Goal: Book appointment/travel/reservation

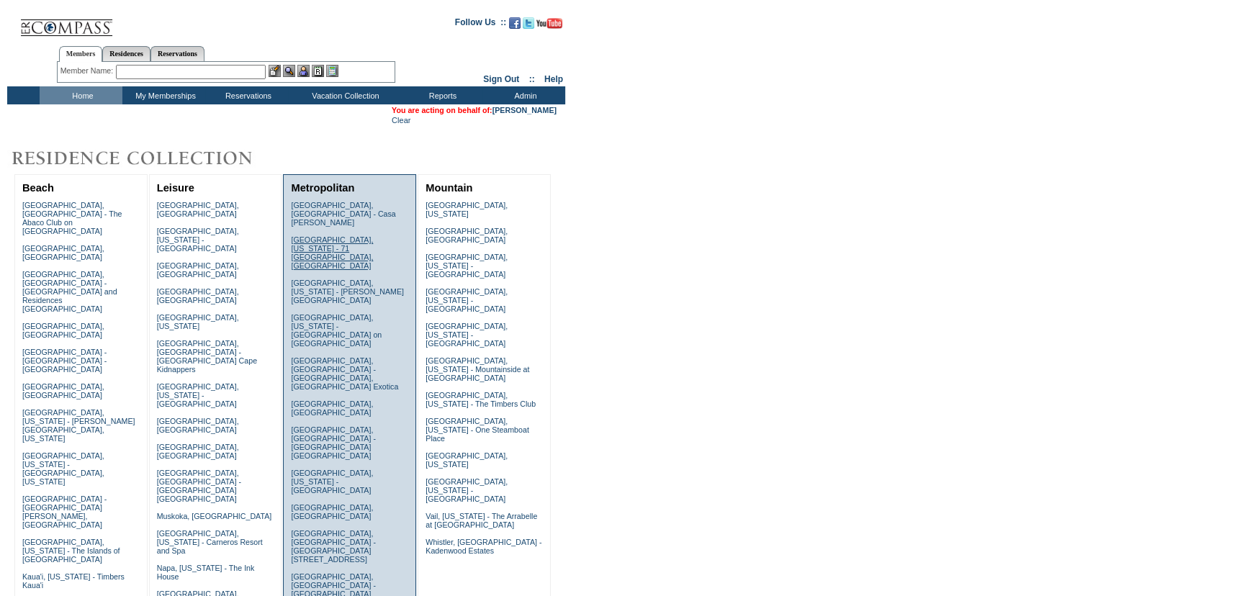
click at [343, 235] on link "[GEOGRAPHIC_DATA], [US_STATE] - 71 [GEOGRAPHIC_DATA], [GEOGRAPHIC_DATA]" at bounding box center [332, 252] width 82 height 35
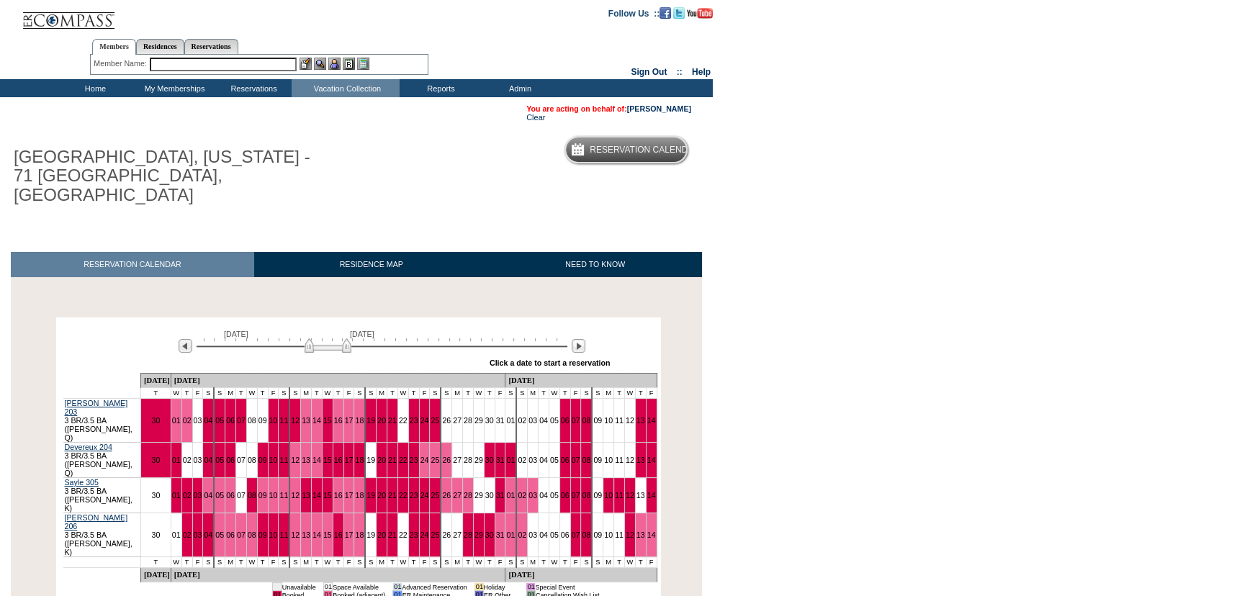
click at [864, 302] on body "Follow Us ::" at bounding box center [623, 298] width 1247 height 596
drag, startPoint x: 874, startPoint y: 312, endPoint x: 450, endPoint y: 50, distance: 498.1
click at [867, 305] on body "Follow Us ::" at bounding box center [623, 298] width 1247 height 596
click at [852, 208] on body "Follow Us ::" at bounding box center [623, 298] width 1247 height 596
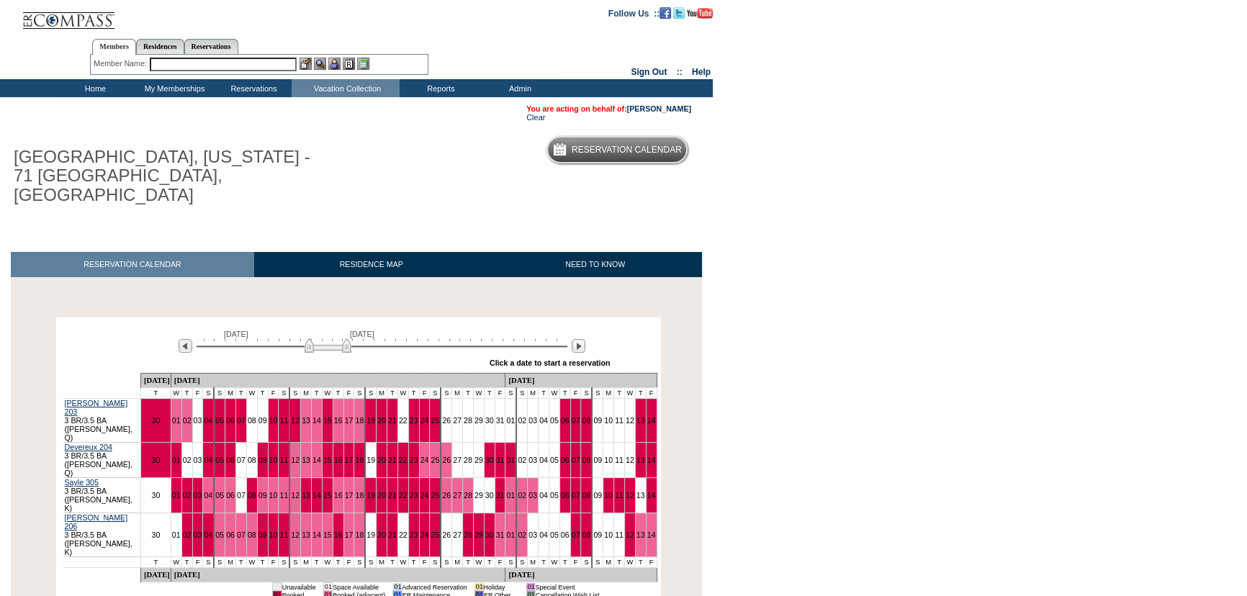
click at [852, 208] on body "Follow Us ::" at bounding box center [623, 298] width 1247 height 596
click at [978, 216] on body "Follow Us ::" at bounding box center [623, 298] width 1247 height 596
click at [903, 188] on body "Follow Us ::" at bounding box center [623, 298] width 1247 height 596
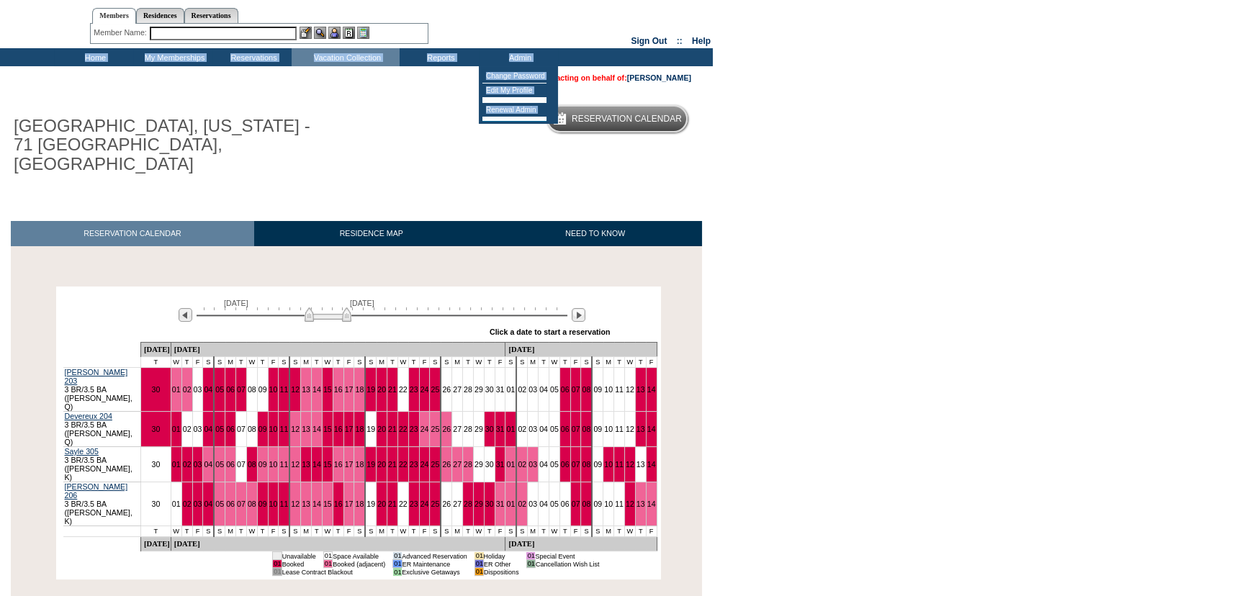
scroll to position [48, 0]
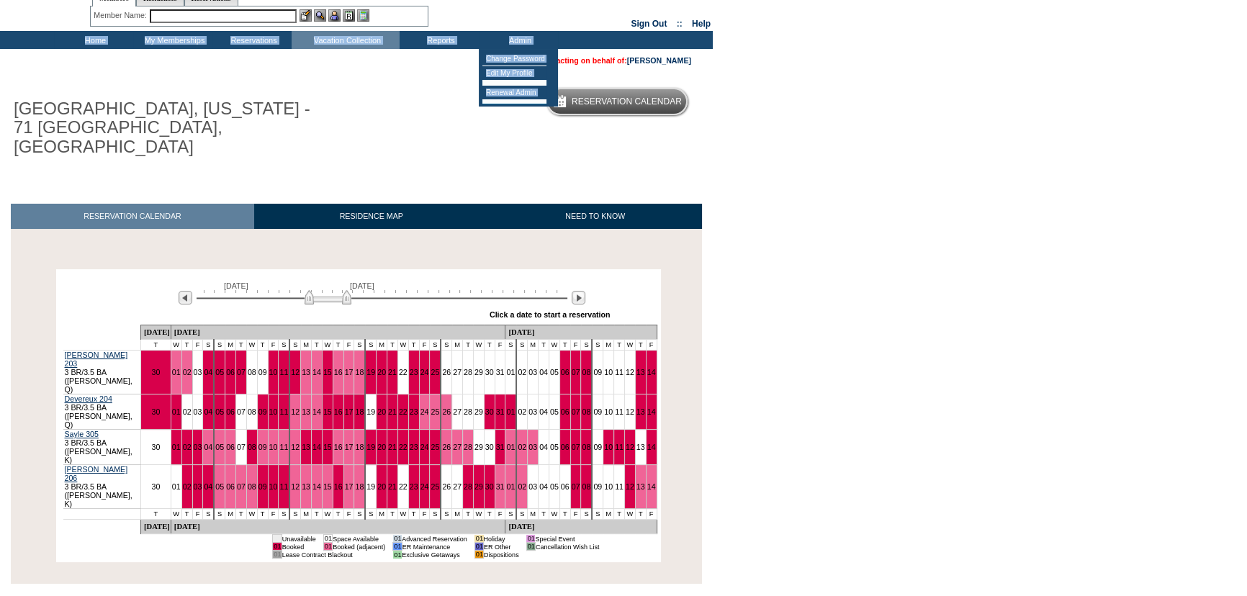
click at [926, 383] on body "Follow Us ::" at bounding box center [623, 250] width 1247 height 596
click at [581, 291] on img at bounding box center [579, 298] width 14 height 14
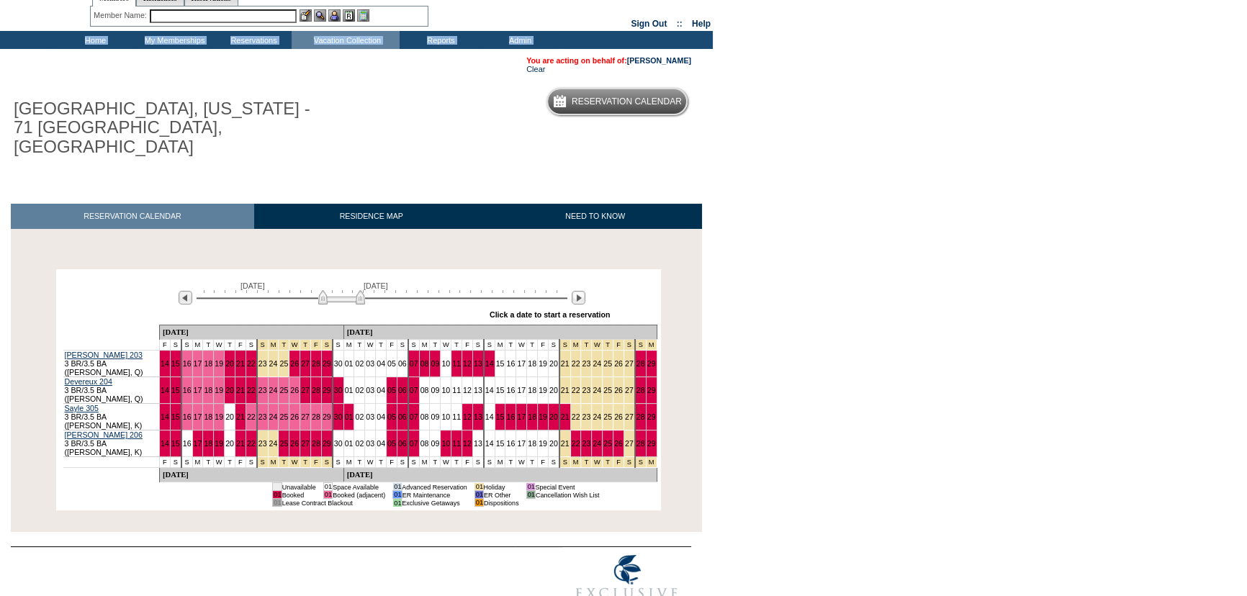
click at [816, 289] on body "Follow Us ::" at bounding box center [623, 250] width 1247 height 596
click at [580, 291] on img at bounding box center [579, 298] width 14 height 14
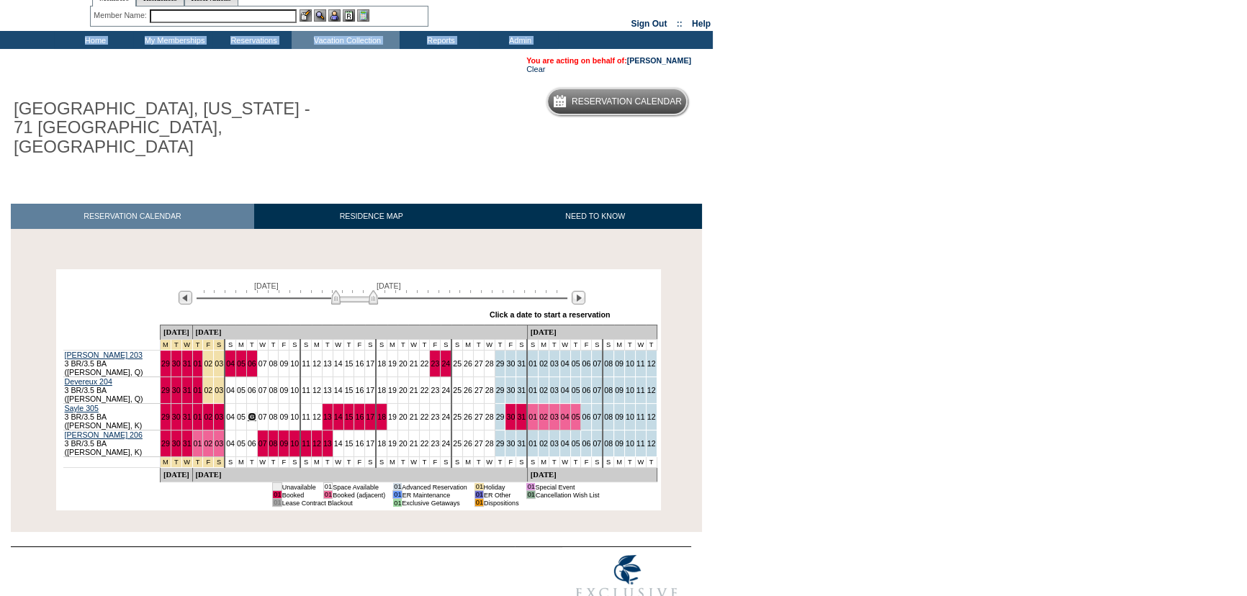
click at [256, 413] on link "06" at bounding box center [252, 417] width 9 height 9
